Goal: Transaction & Acquisition: Book appointment/travel/reservation

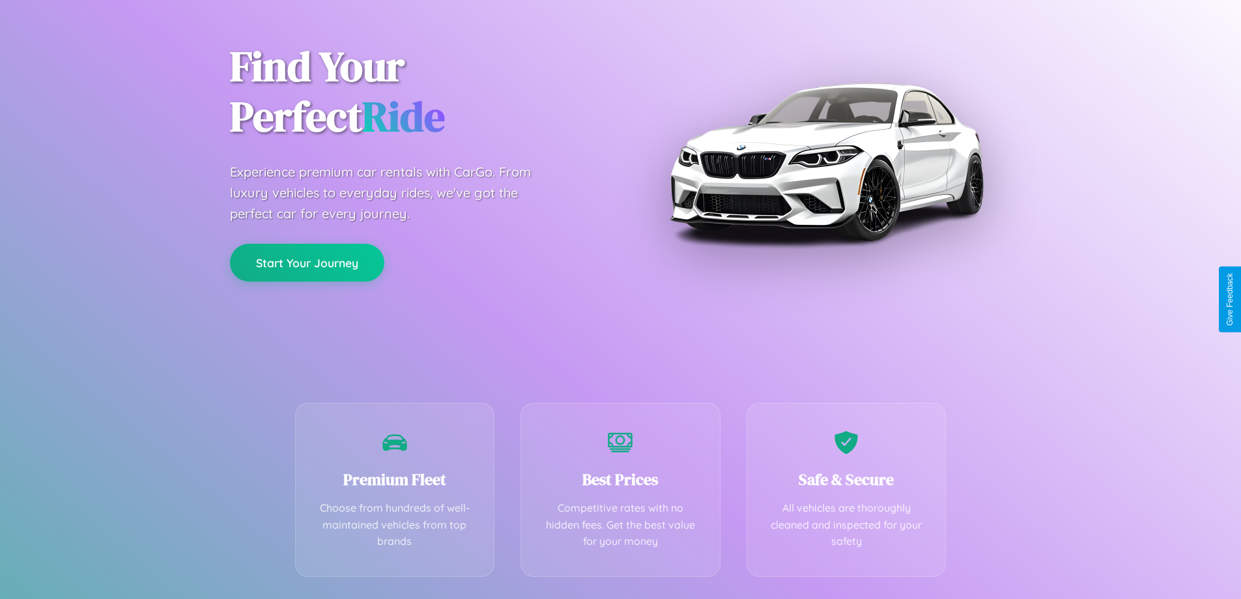
scroll to position [257, 0]
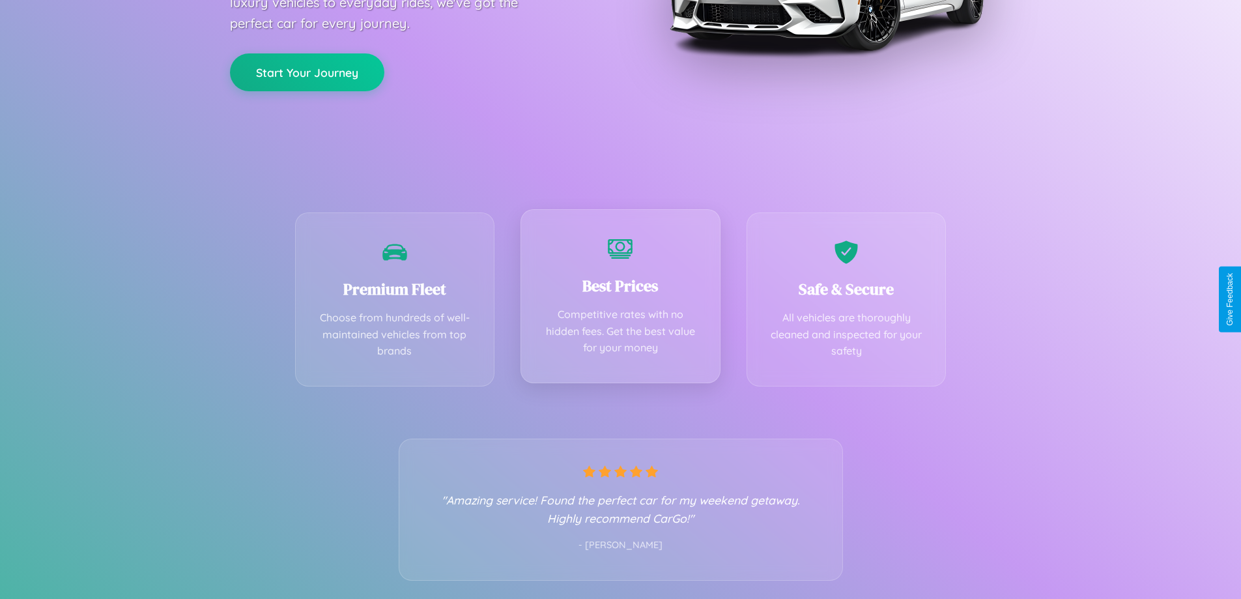
click at [620, 299] on div "Best Prices Competitive rates with no hidden fees. Get the best value for your …" at bounding box center [621, 296] width 200 height 174
click at [307, 71] on button "Start Your Journey" at bounding box center [307, 71] width 154 height 38
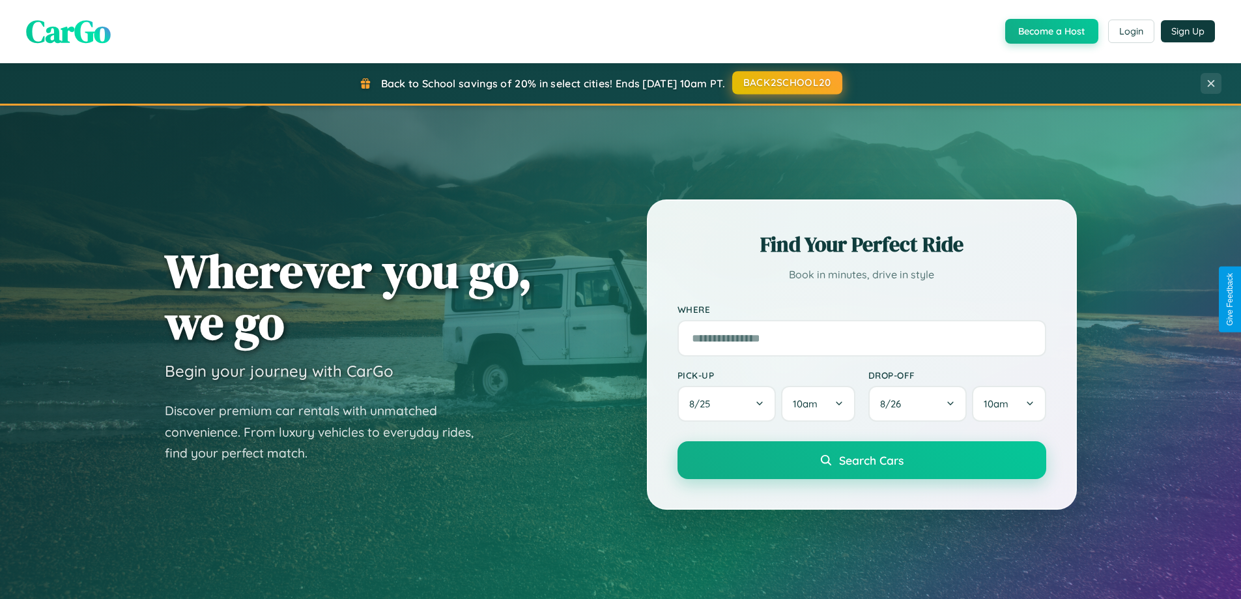
click at [786, 83] on button "BACK2SCHOOL20" at bounding box center [787, 82] width 110 height 23
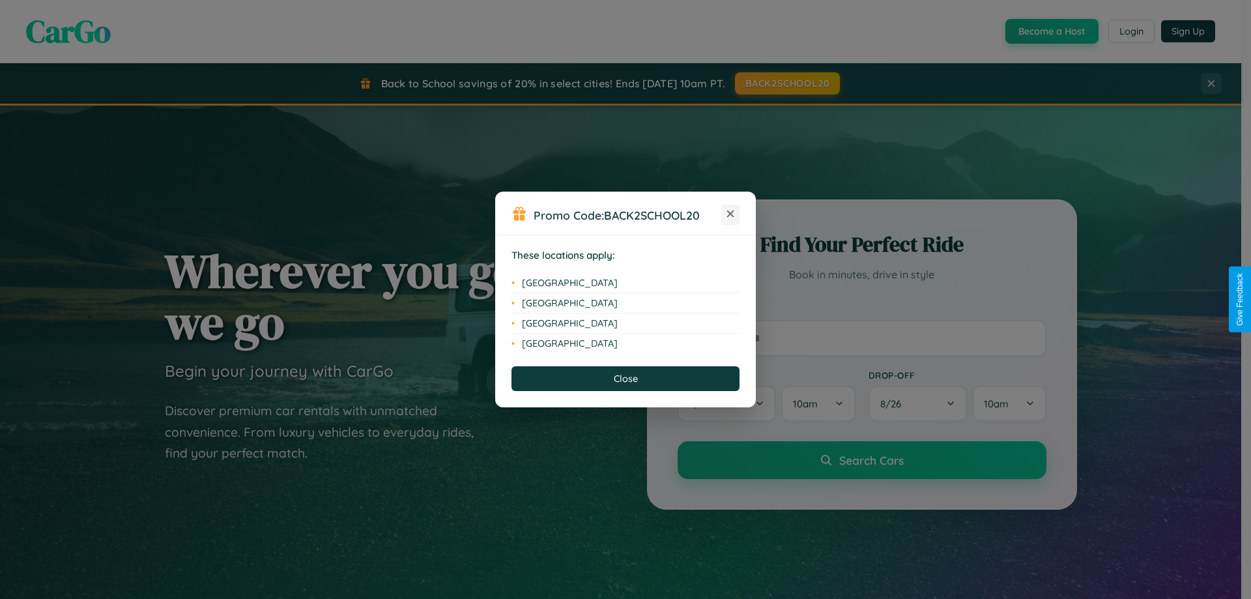
click at [730, 214] on icon at bounding box center [730, 213] width 7 height 7
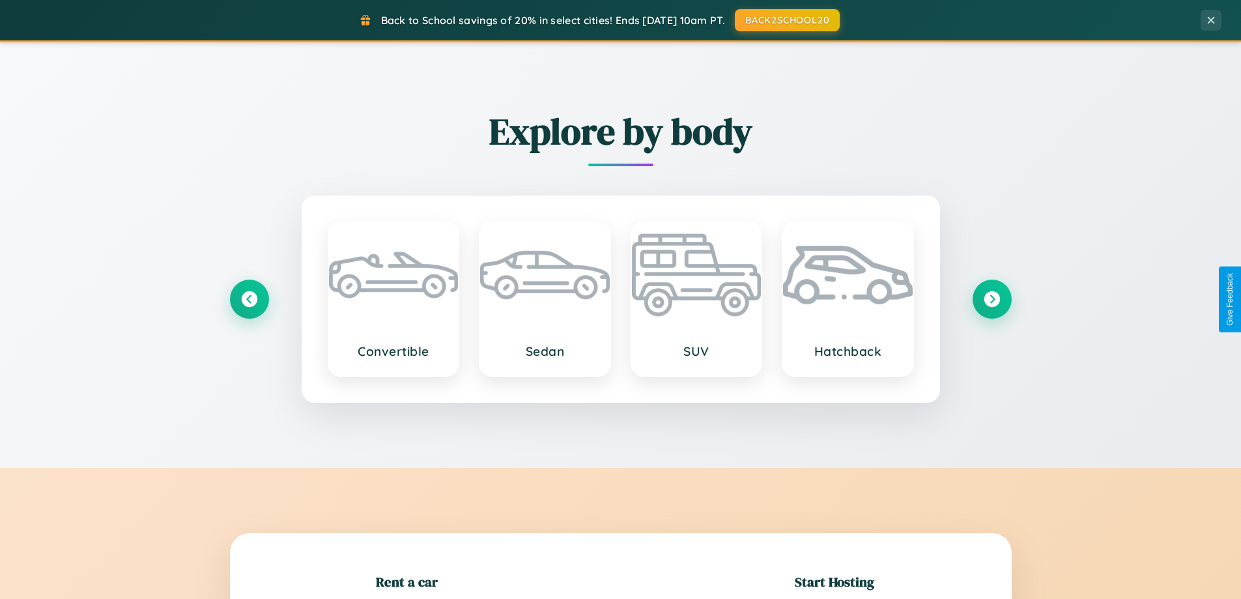
scroll to position [281, 0]
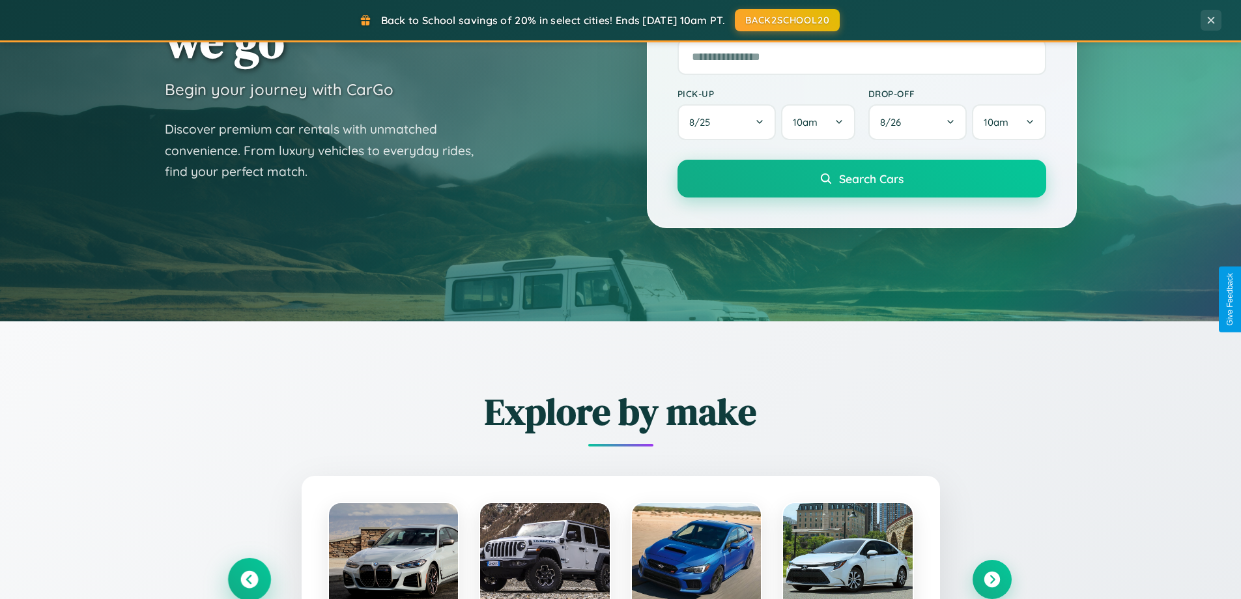
click at [249, 579] on icon at bounding box center [249, 580] width 18 height 18
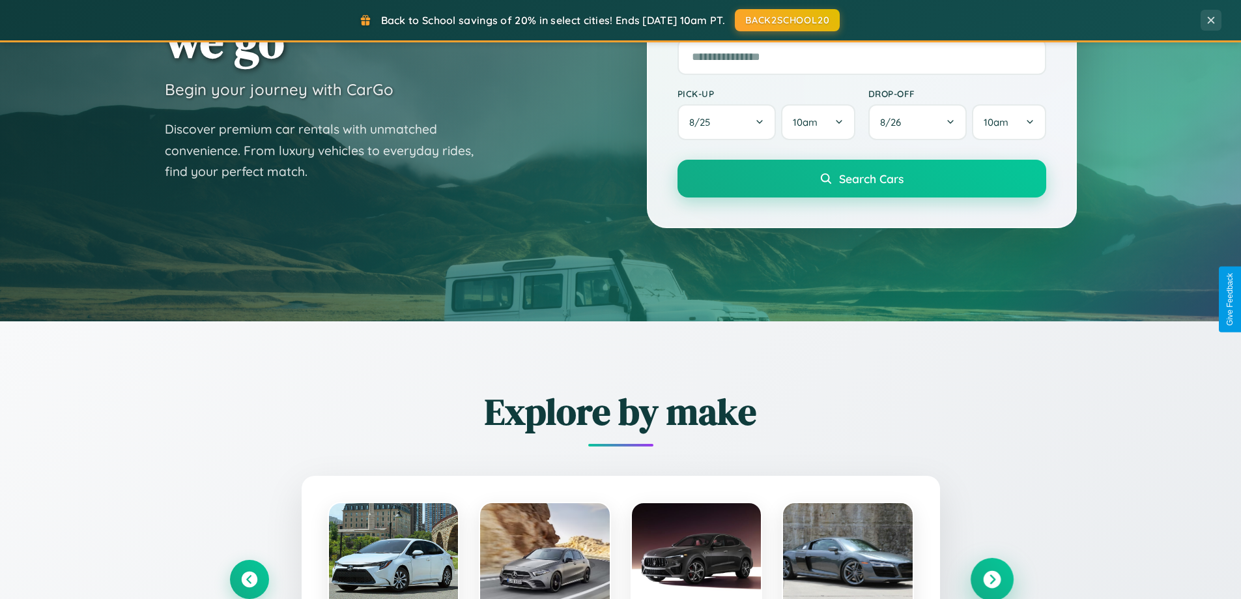
click at [992, 578] on icon at bounding box center [992, 580] width 18 height 18
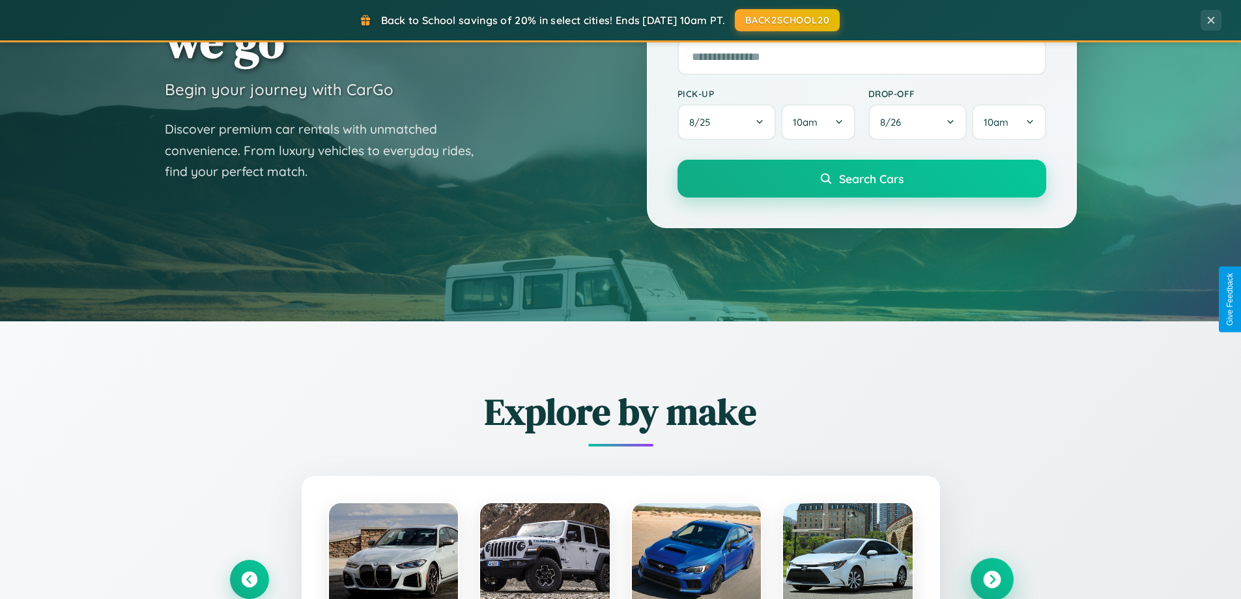
click at [992, 578] on icon at bounding box center [992, 580] width 18 height 18
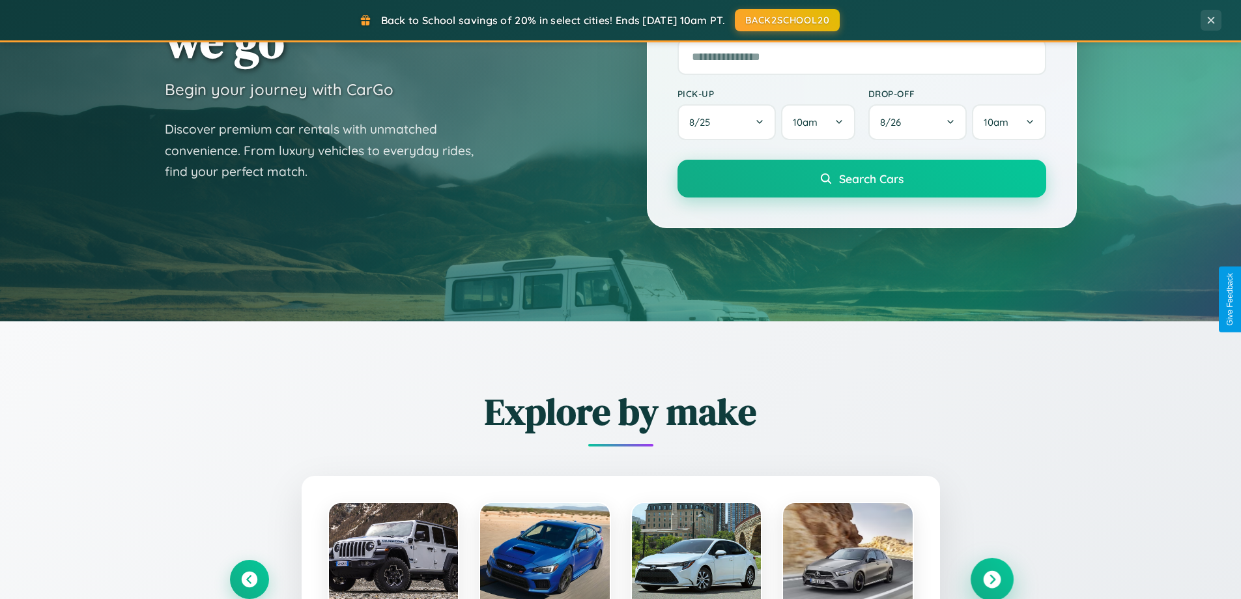
scroll to position [2507, 0]
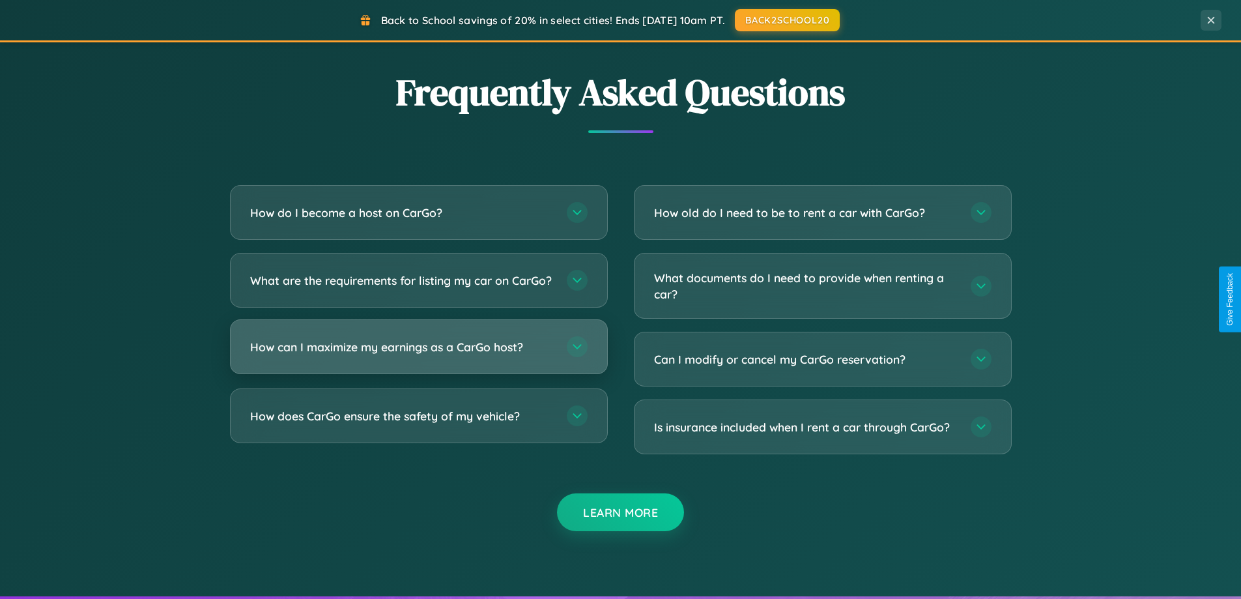
click at [418, 355] on h3 "How can I maximize my earnings as a CarGo host?" at bounding box center [402, 347] width 304 height 16
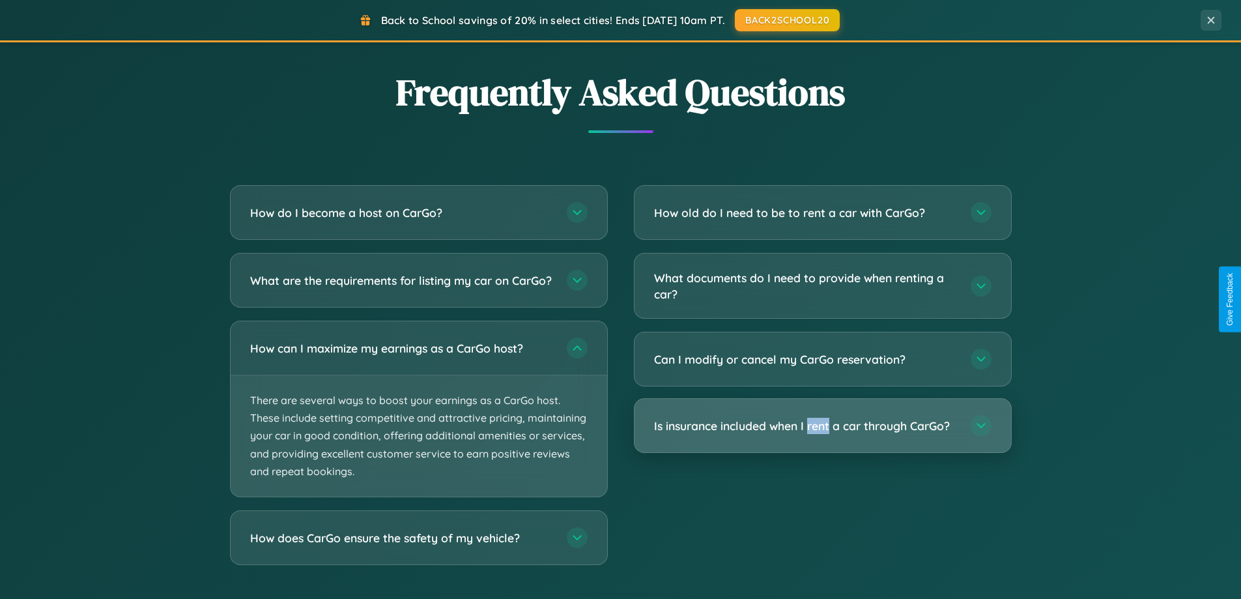
click at [822, 427] on h3 "Is insurance included when I rent a car through CarGo?" at bounding box center [806, 426] width 304 height 16
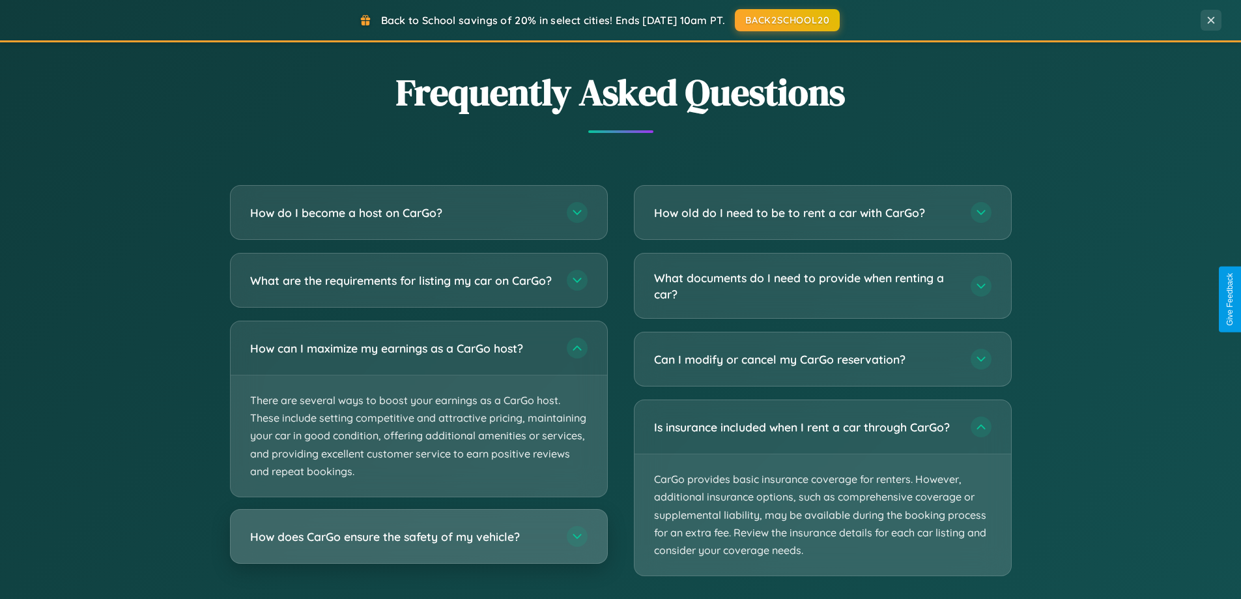
click at [418, 545] on h3 "How does CarGo ensure the safety of my vehicle?" at bounding box center [402, 536] width 304 height 16
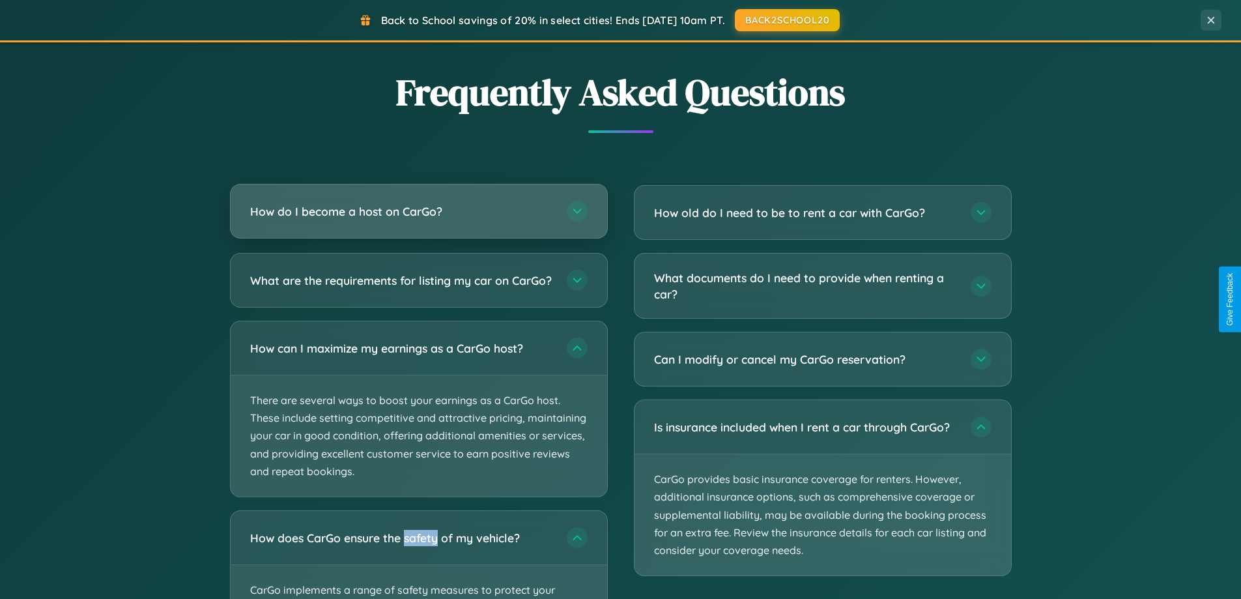
click at [418, 211] on h3 "How do I become a host on CarGo?" at bounding box center [402, 211] width 304 height 16
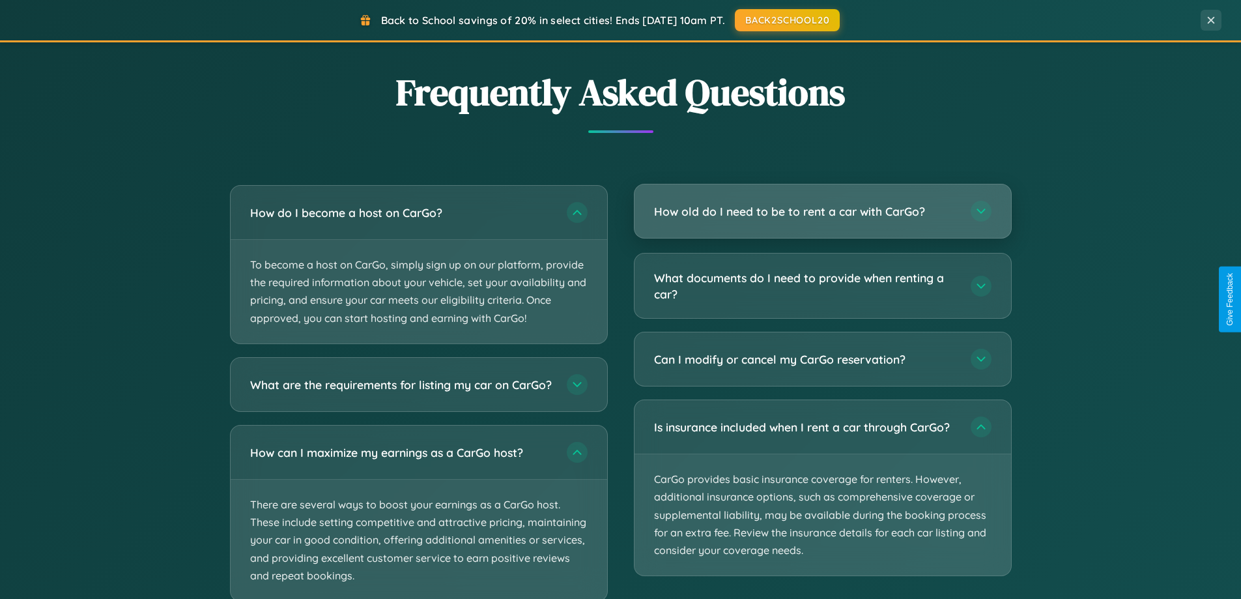
click at [822, 211] on h3 "How old do I need to be to rent a car with CarGo?" at bounding box center [806, 211] width 304 height 16
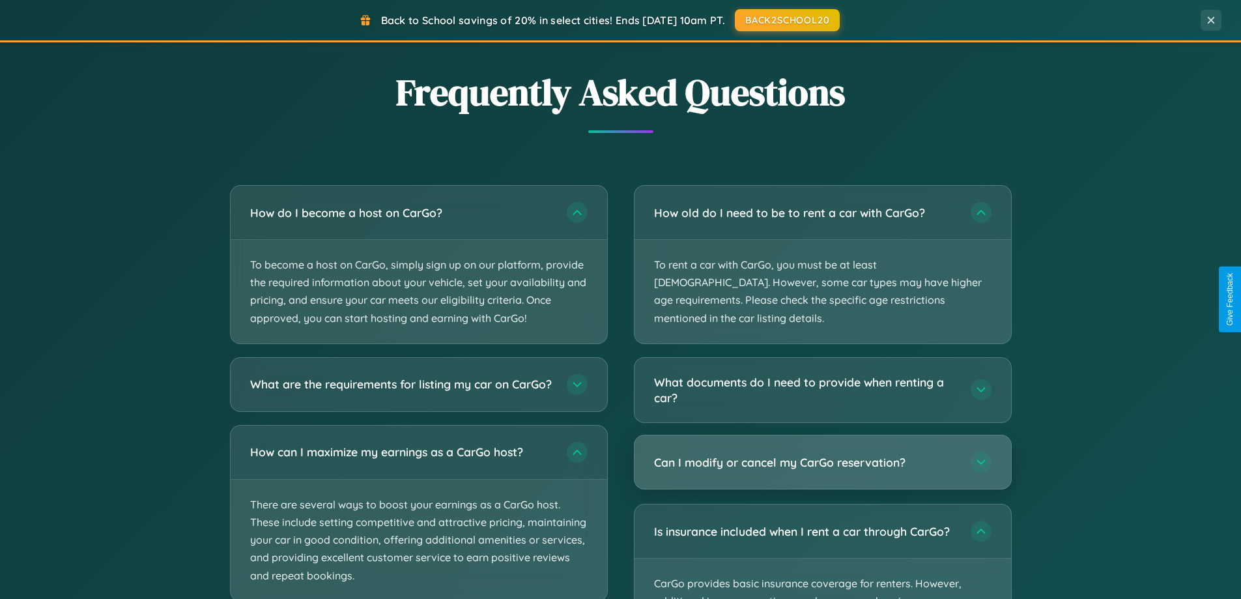
click at [822, 454] on h3 "Can I modify or cancel my CarGo reservation?" at bounding box center [806, 462] width 304 height 16
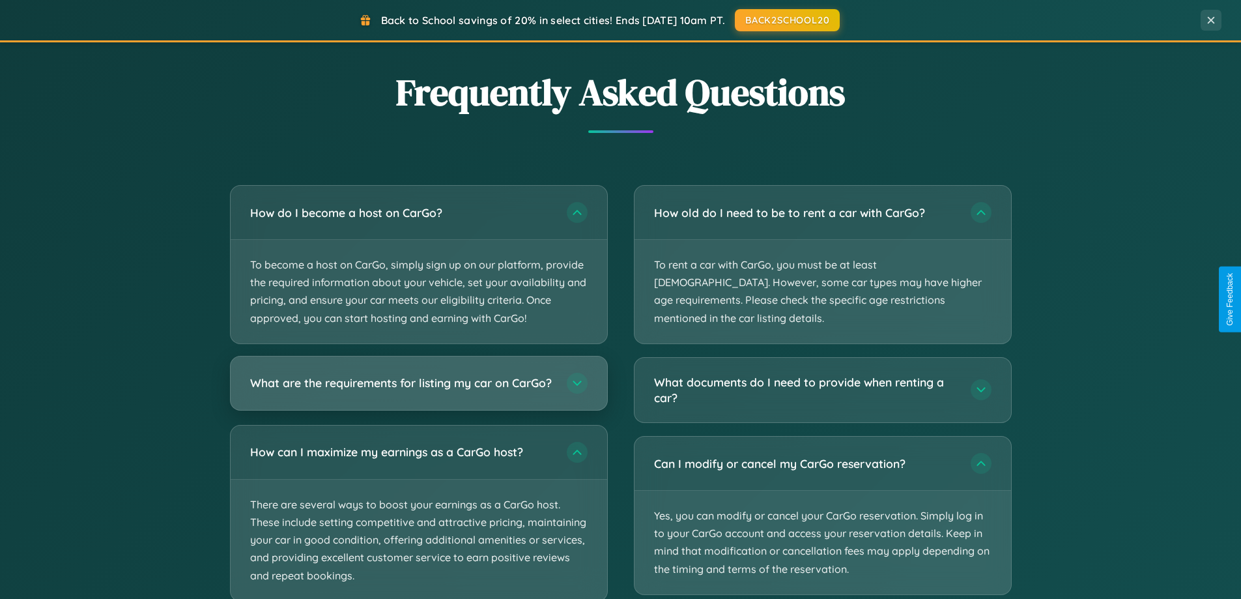
click at [418, 390] on h3 "What are the requirements for listing my car on CarGo?" at bounding box center [402, 383] width 304 height 16
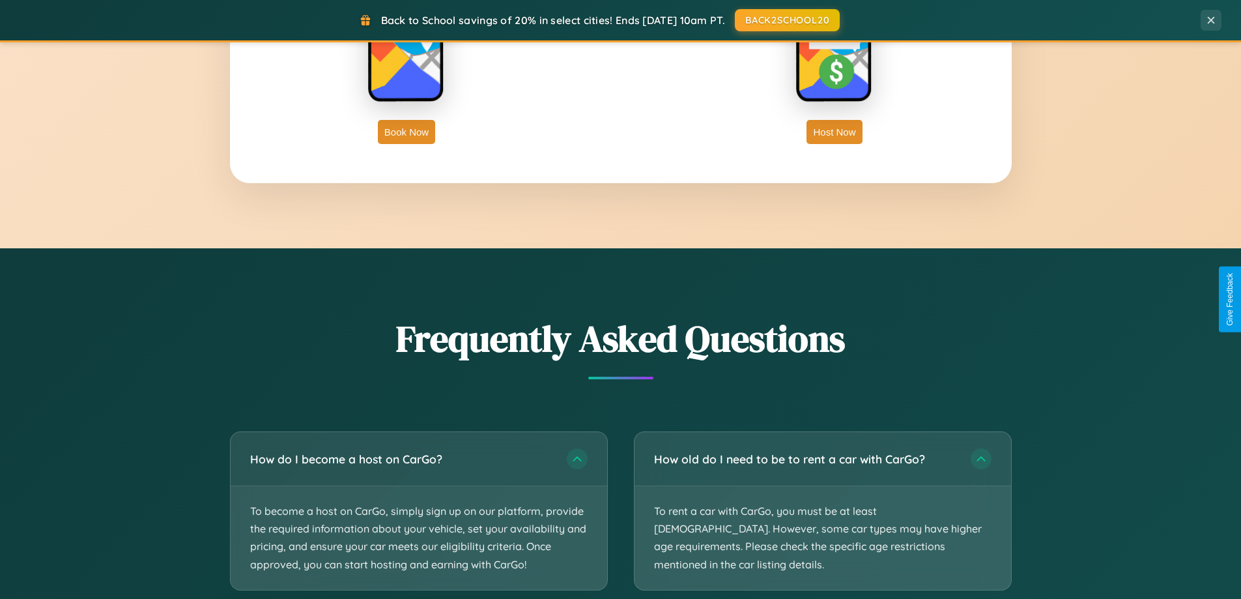
scroll to position [2093, 0]
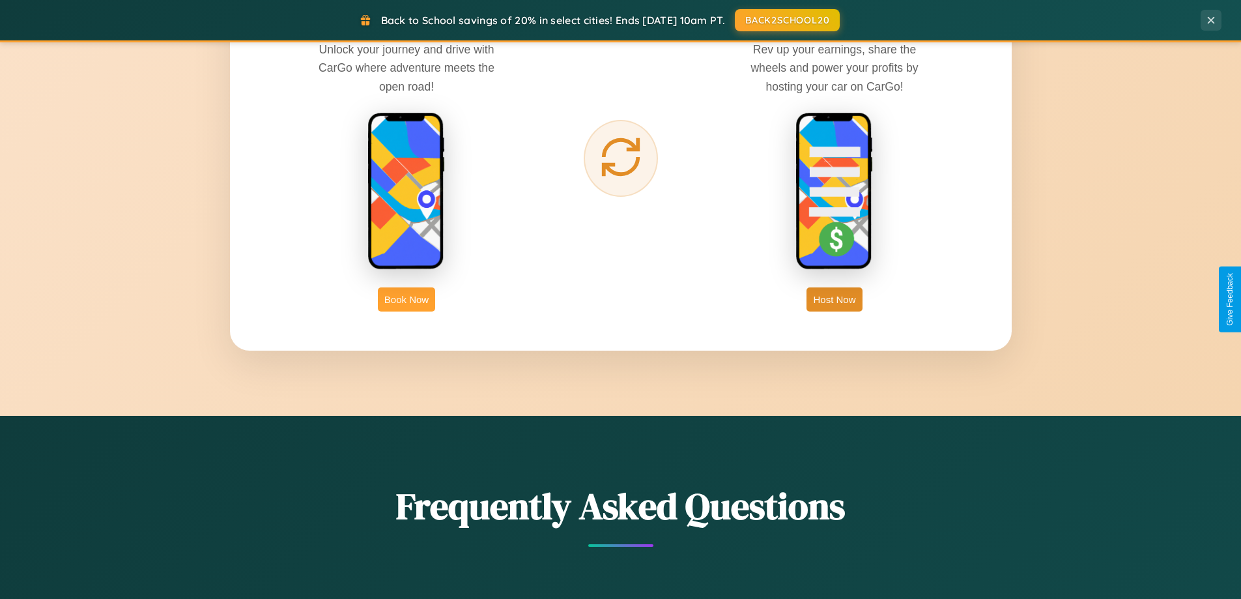
click at [407, 299] on button "Book Now" at bounding box center [406, 299] width 57 height 24
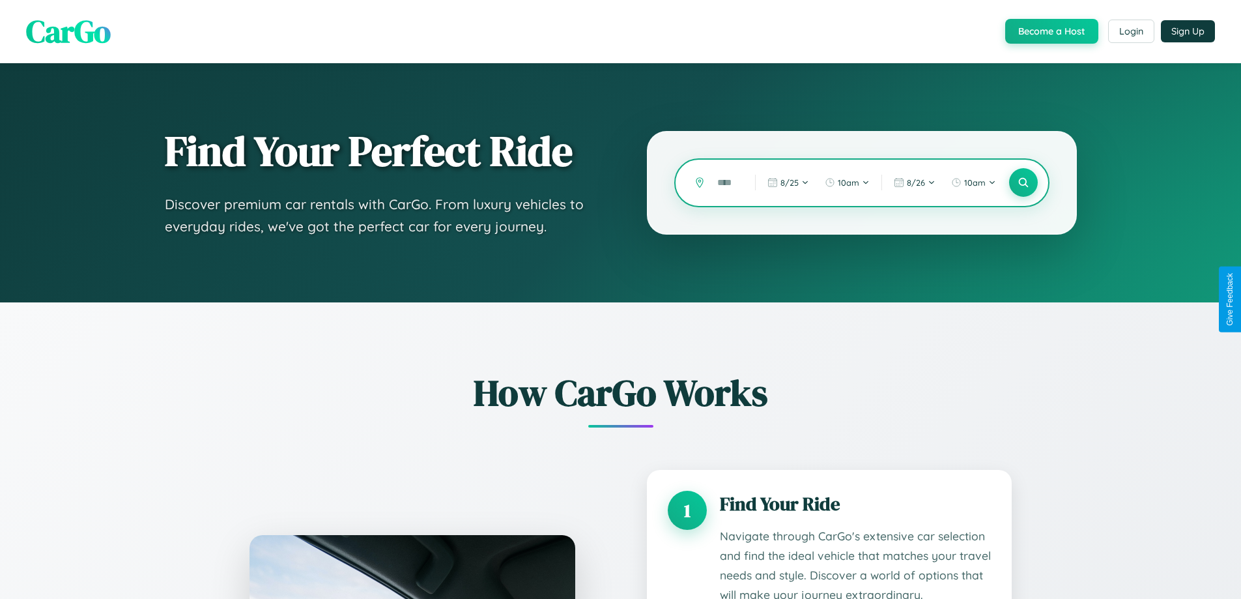
click at [726, 182] on input "text" at bounding box center [726, 182] width 31 height 23
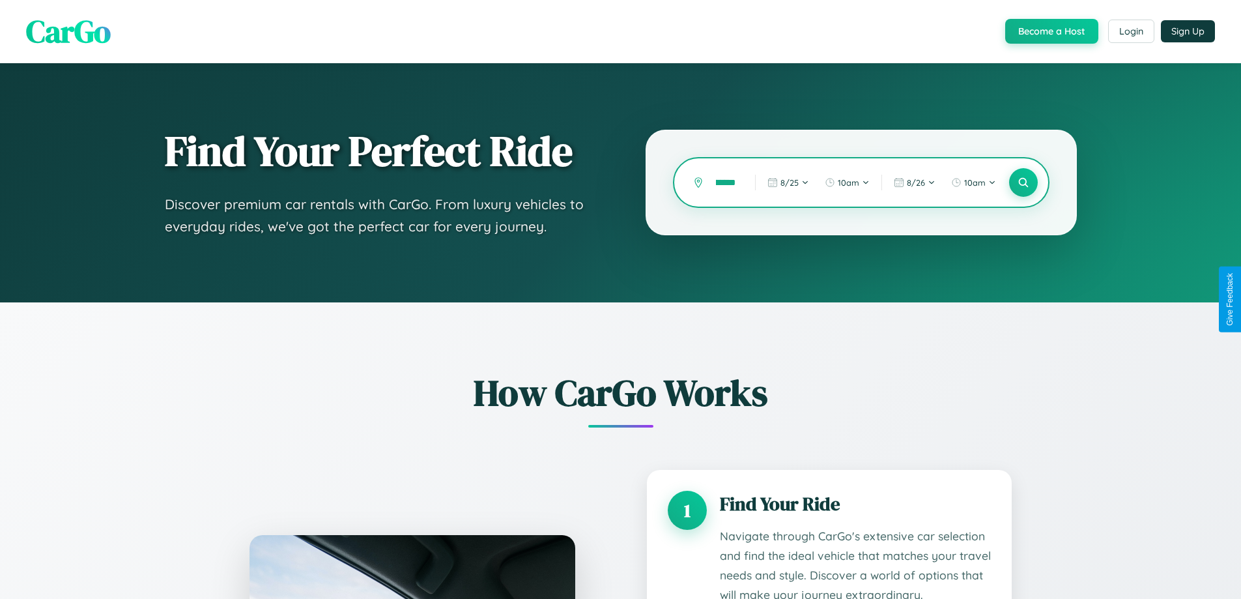
type input "**********"
